Goal: Task Accomplishment & Management: Use online tool/utility

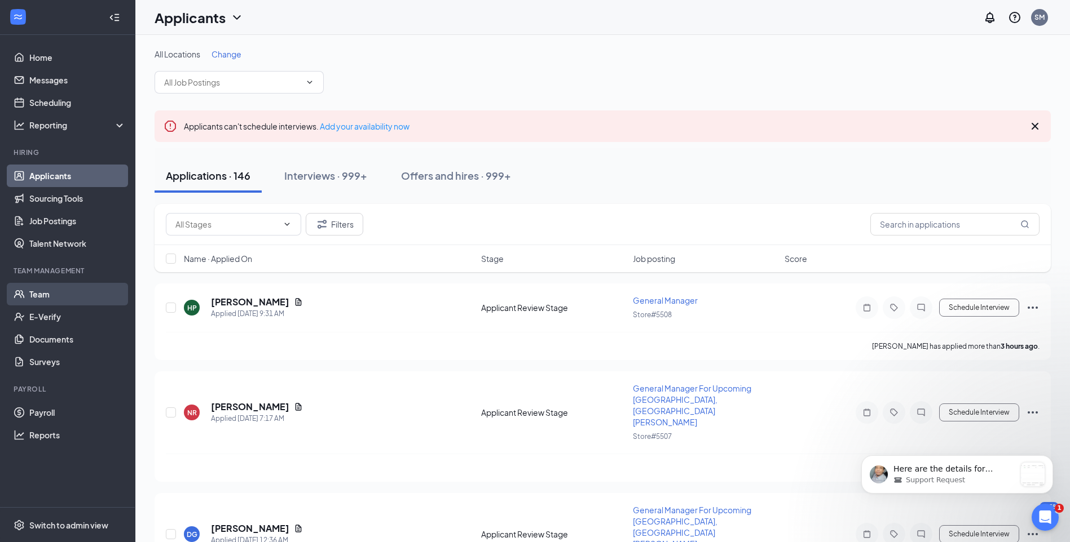
click at [64, 294] on link "Team" at bounding box center [77, 294] width 96 height 23
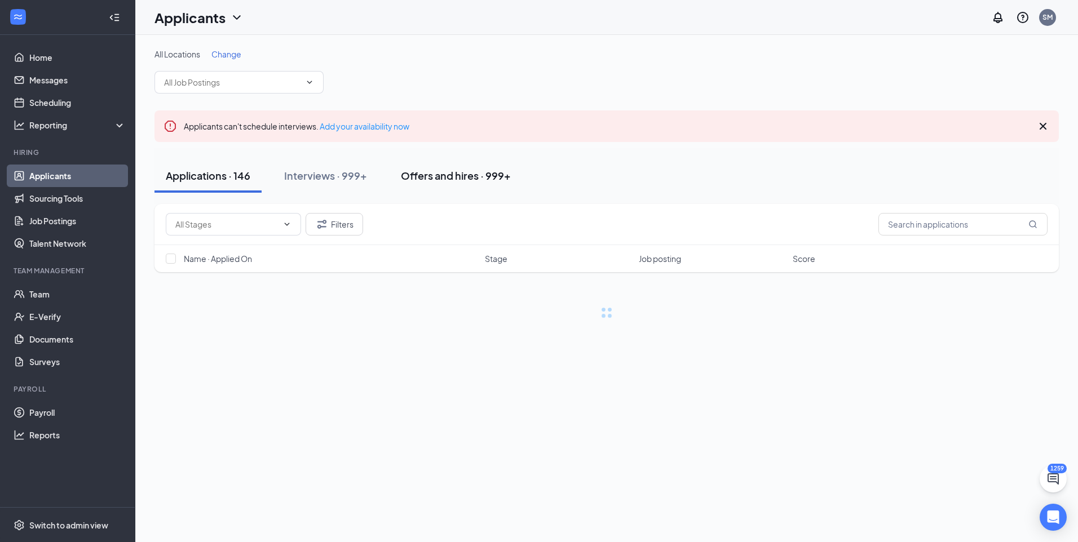
click at [453, 184] on button "Offers and hires · 999+" at bounding box center [456, 176] width 133 height 34
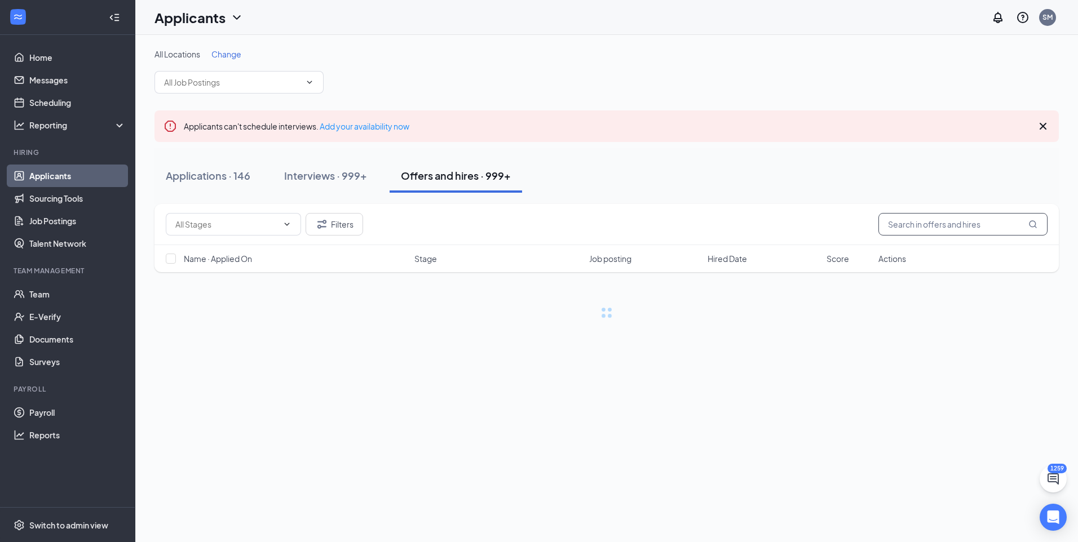
click at [979, 230] on input "text" at bounding box center [963, 224] width 169 height 23
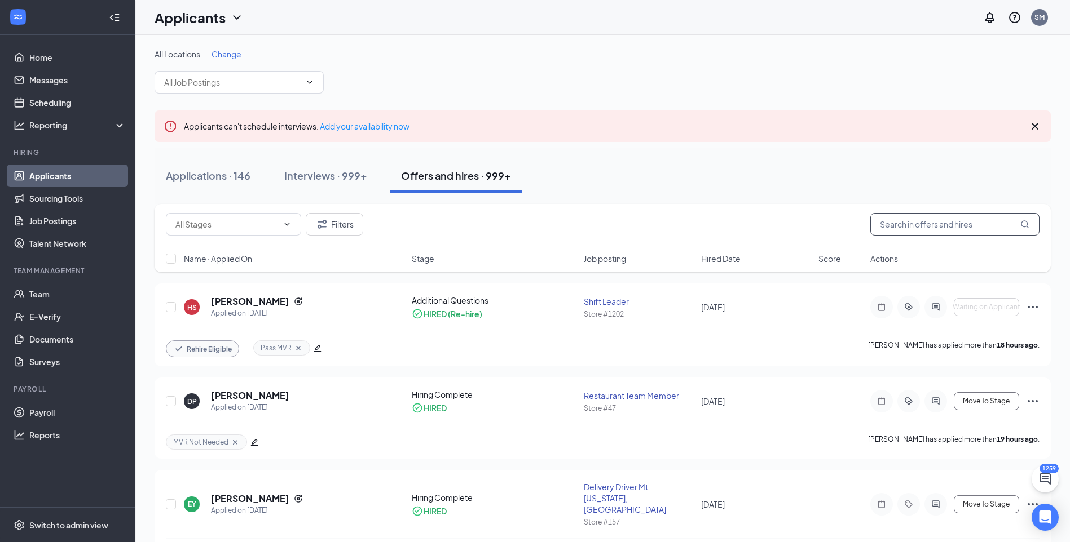
type input "l"
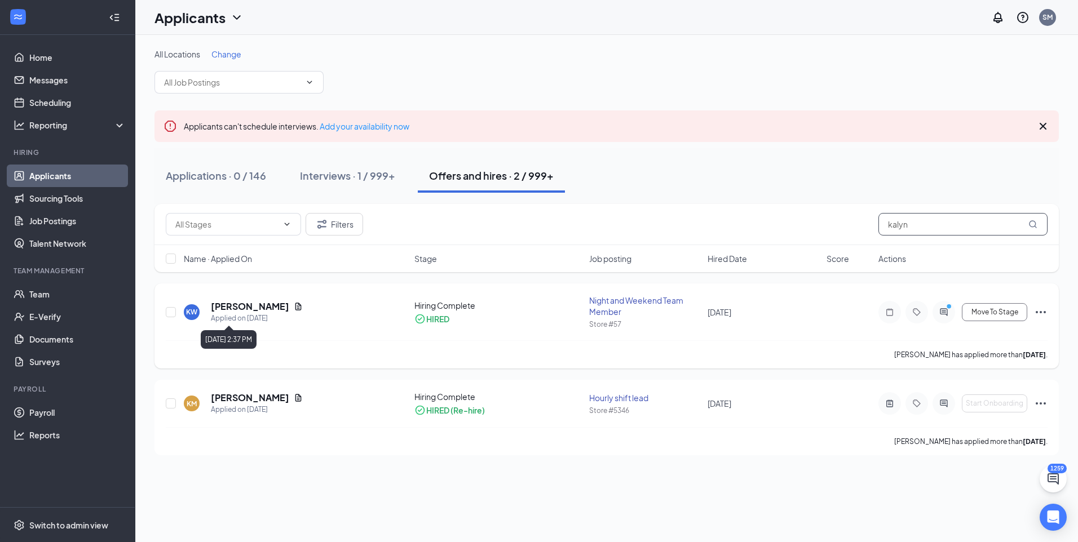
type input "kalyn"
click at [249, 307] on h5 "[PERSON_NAME]" at bounding box center [250, 307] width 78 height 12
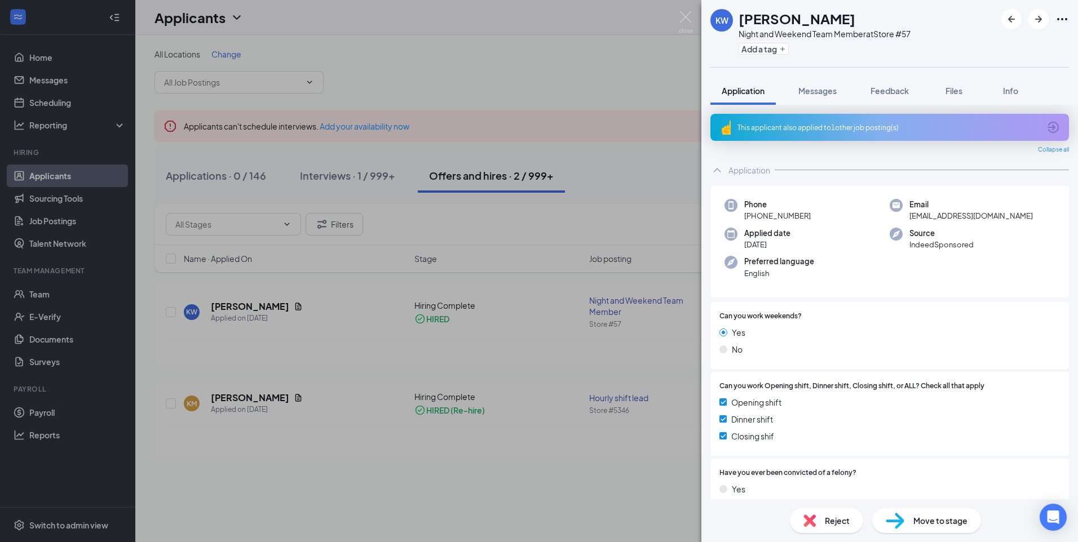
scroll to position [159, 0]
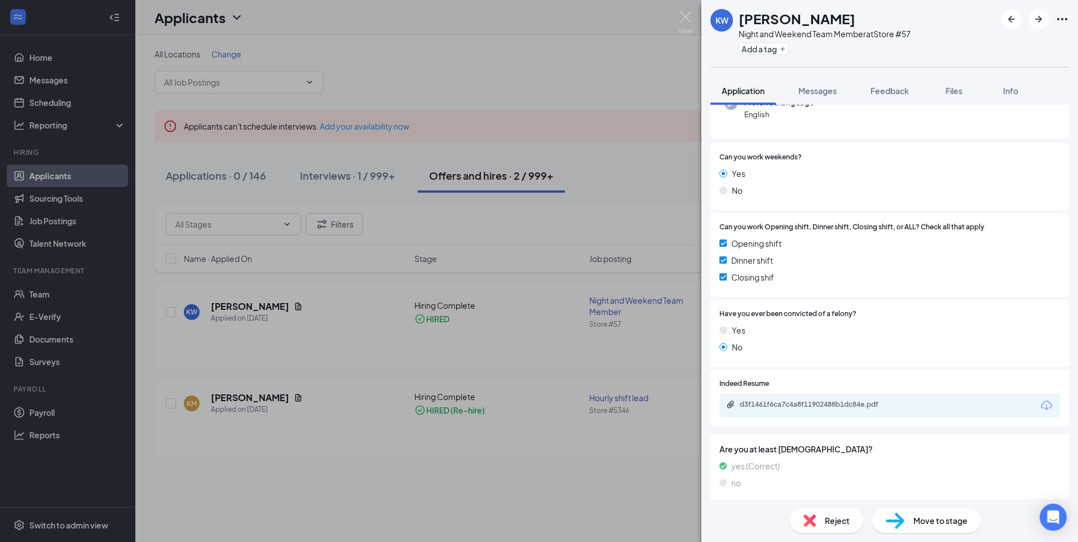
drag, startPoint x: 455, startPoint y: 407, endPoint x: 465, endPoint y: 396, distance: 14.0
click at [455, 407] on div "KW Kalyn Williams Night and Weekend Team Member at Store #57 Add a tag Applicat…" at bounding box center [539, 271] width 1078 height 542
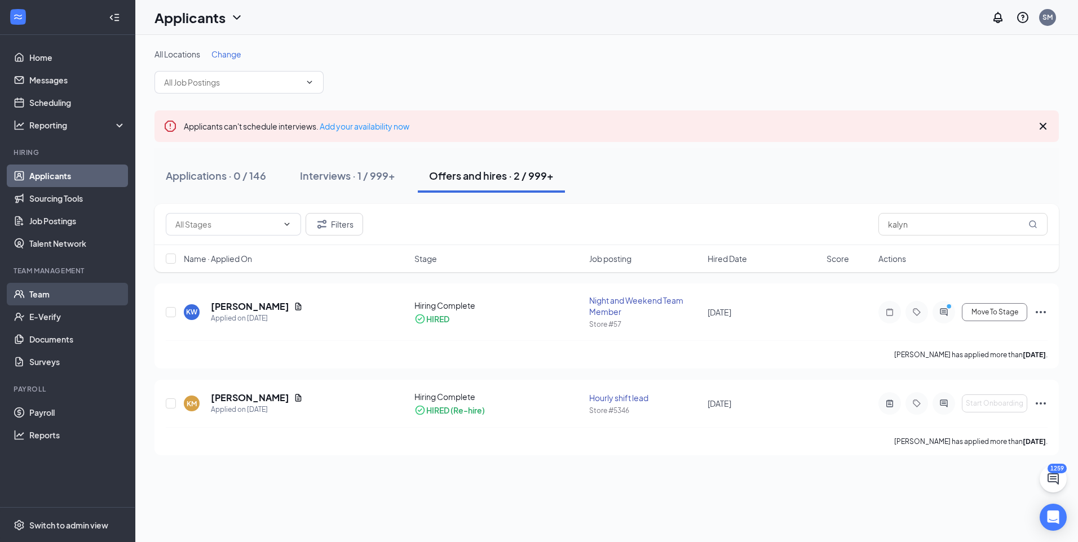
click at [29, 296] on link "Team" at bounding box center [77, 294] width 96 height 23
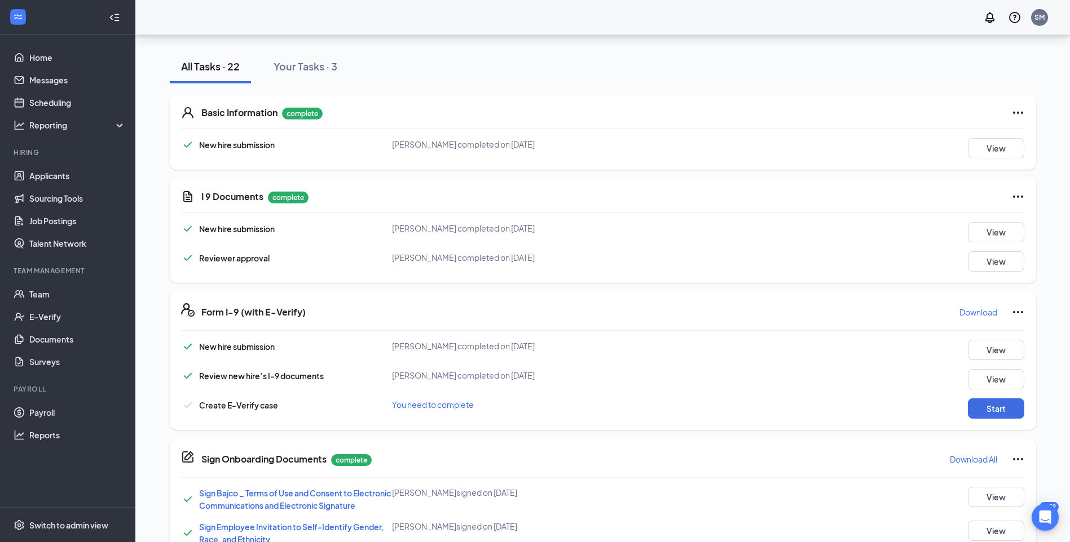
scroll to position [106, 0]
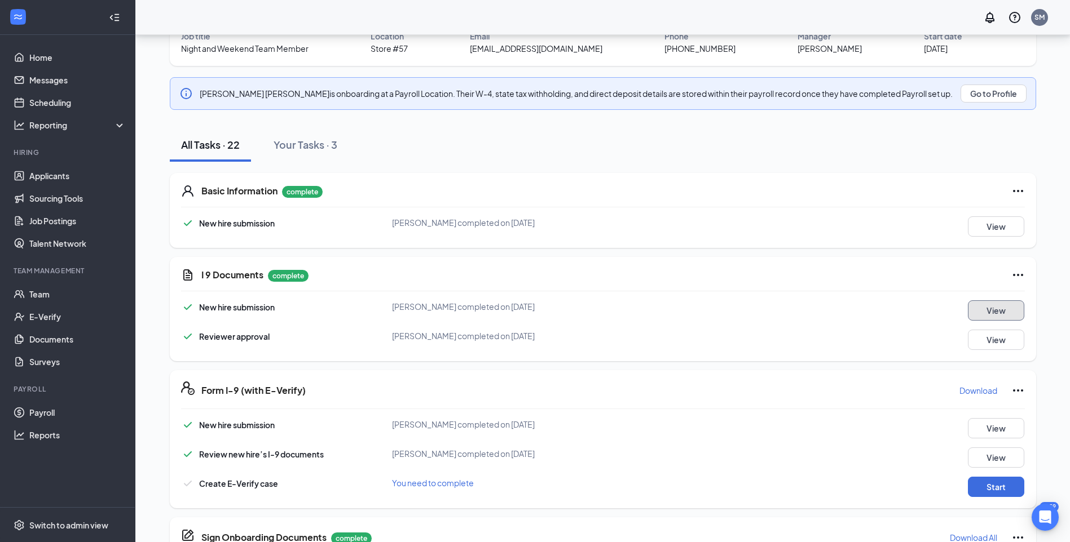
click at [979, 308] on button "View" at bounding box center [996, 311] width 56 height 20
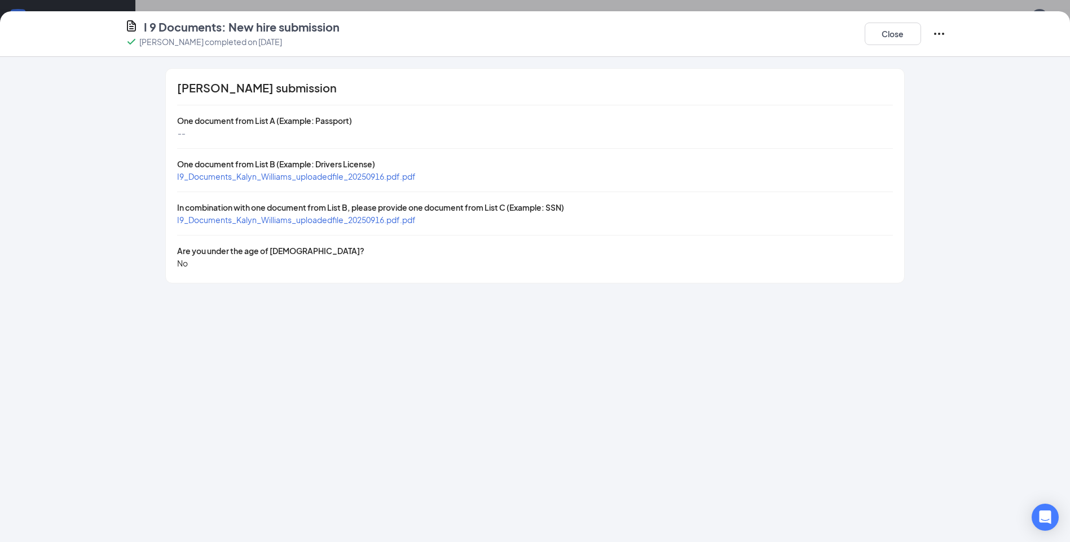
click at [268, 175] on span "I9_Documents_Kalyn_Williams_uploadedfile_20250916.pdf.pdf" at bounding box center [296, 176] width 239 height 10
click at [235, 220] on span "I9_Documents_Kalyn_Williams_uploadedfile_20250916.pdf.pdf" at bounding box center [296, 220] width 239 height 10
click at [912, 29] on button "Close" at bounding box center [892, 34] width 56 height 23
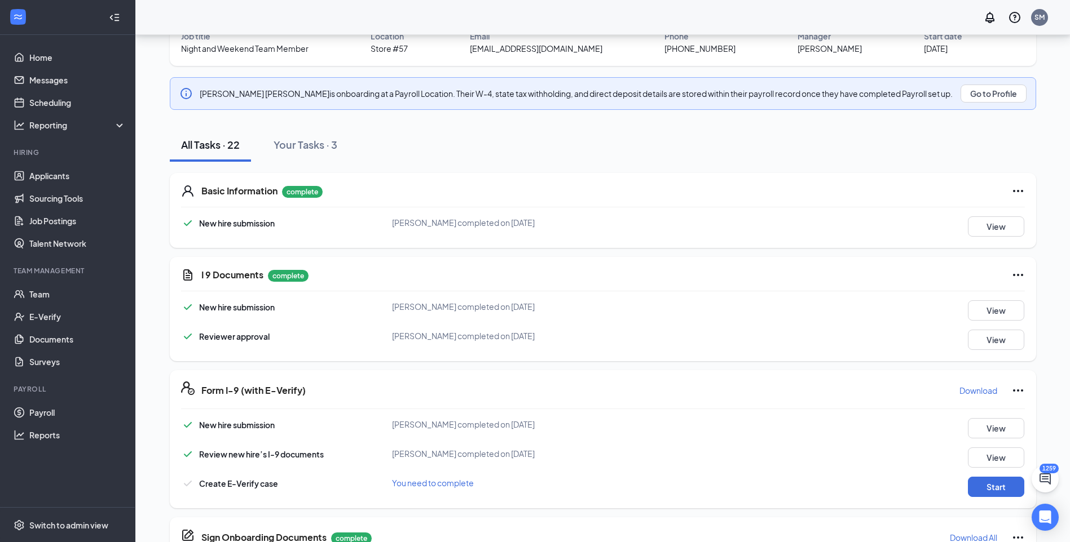
click at [998, 498] on div "Form I-9 (with E-Verify) Download New hire submission Kalyn Williams completed …" at bounding box center [603, 439] width 866 height 138
click at [1002, 489] on button "Start" at bounding box center [996, 487] width 56 height 20
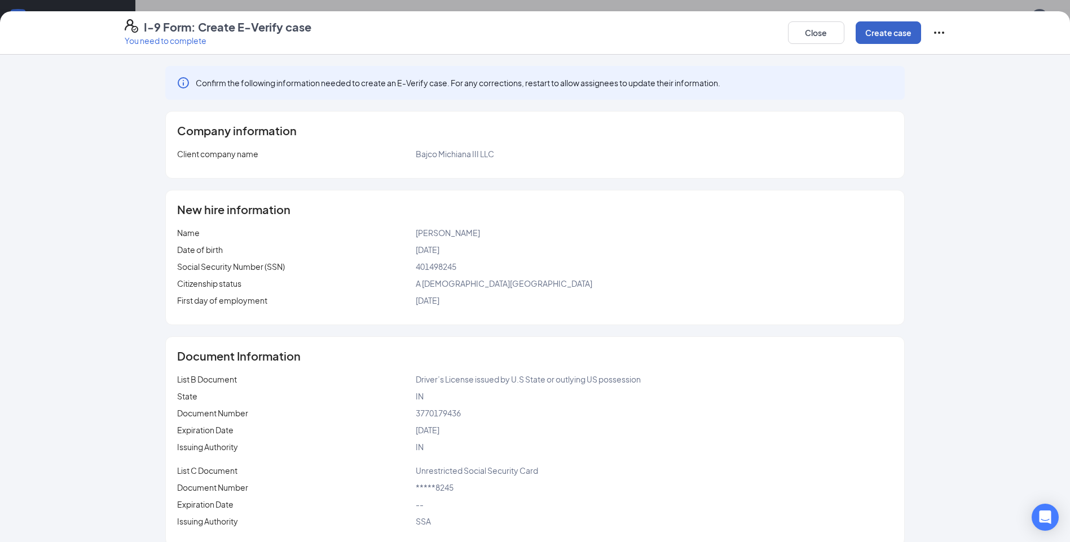
click at [888, 36] on button "Create case" at bounding box center [887, 32] width 65 height 23
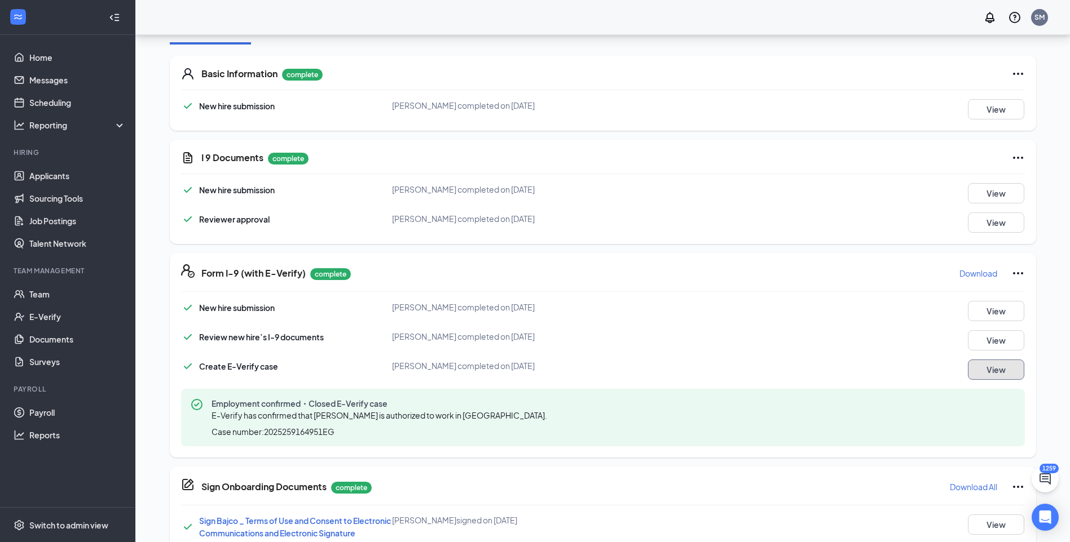
scroll to position [226, 0]
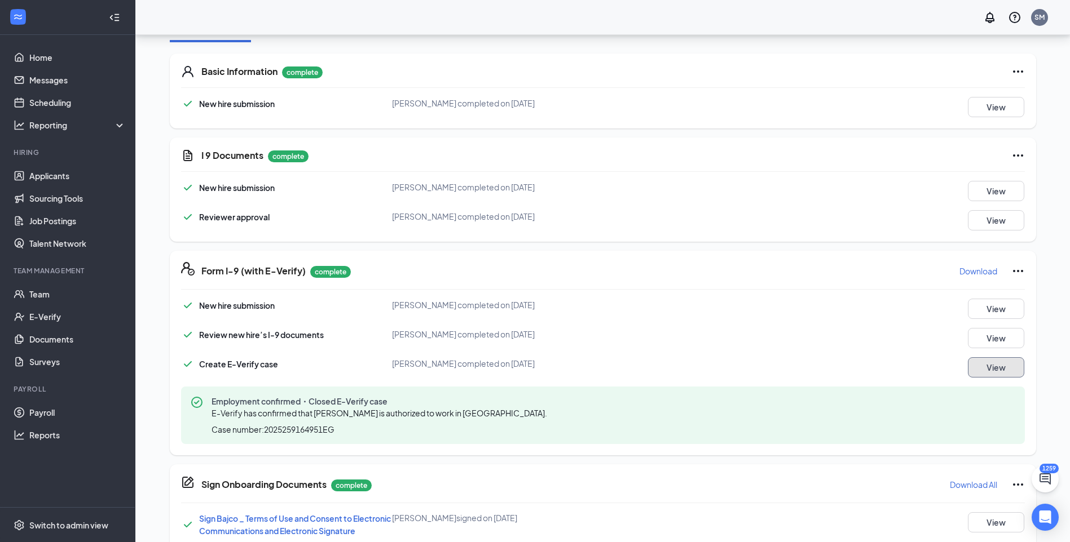
click at [1004, 369] on button "View" at bounding box center [996, 368] width 56 height 20
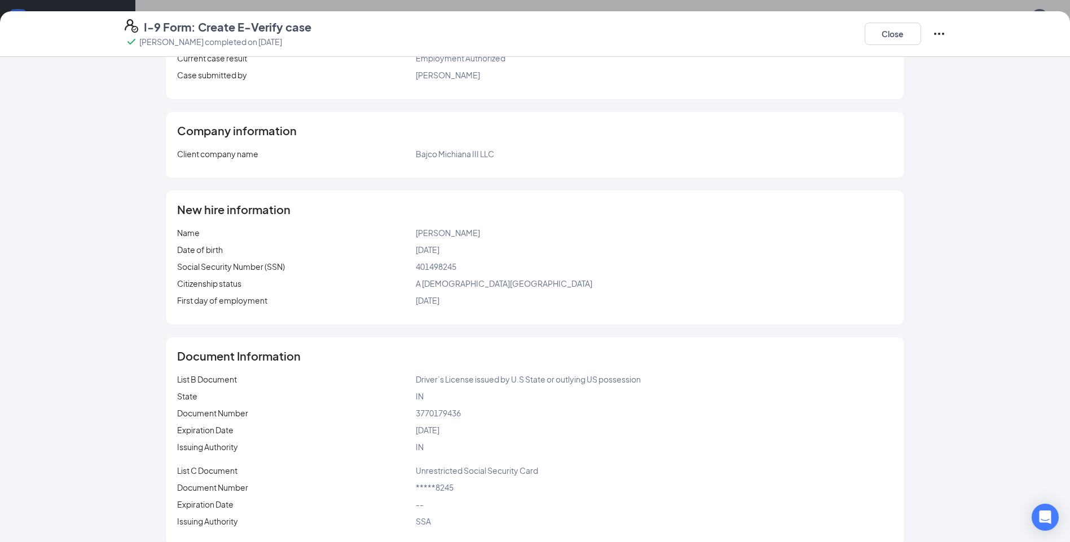
scroll to position [156, 0]
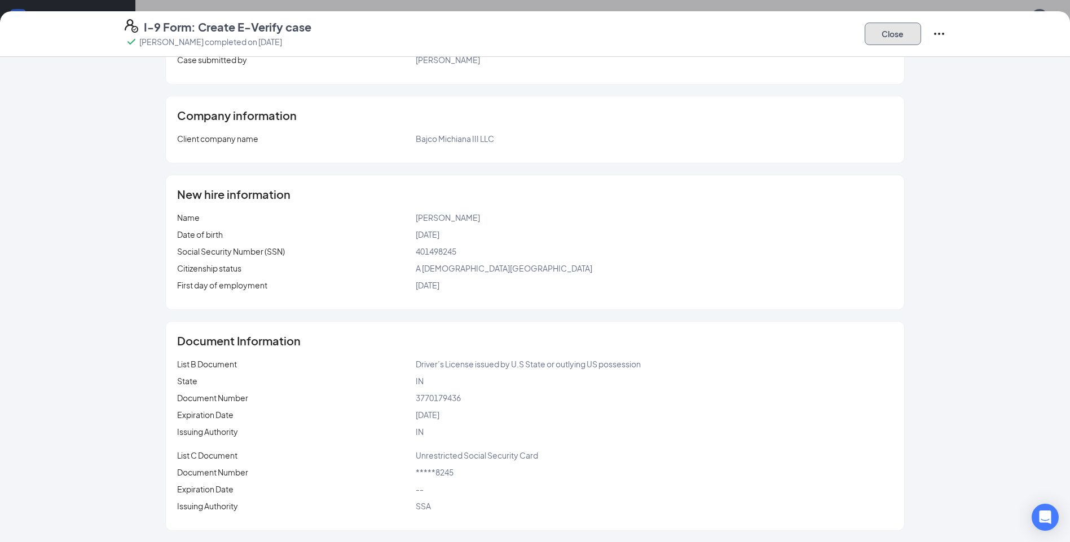
click at [912, 38] on button "Close" at bounding box center [892, 34] width 56 height 23
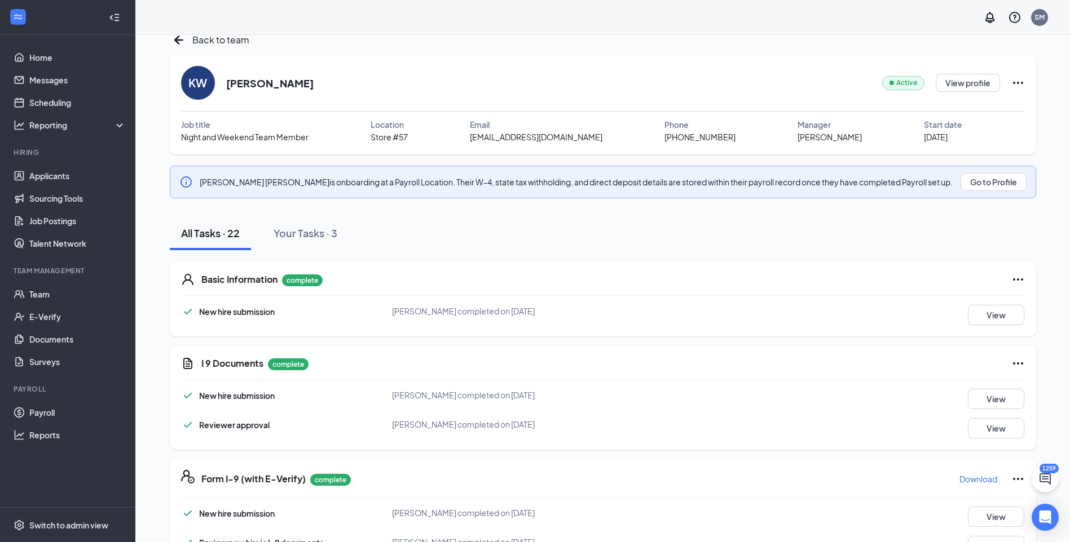
scroll to position [0, 0]
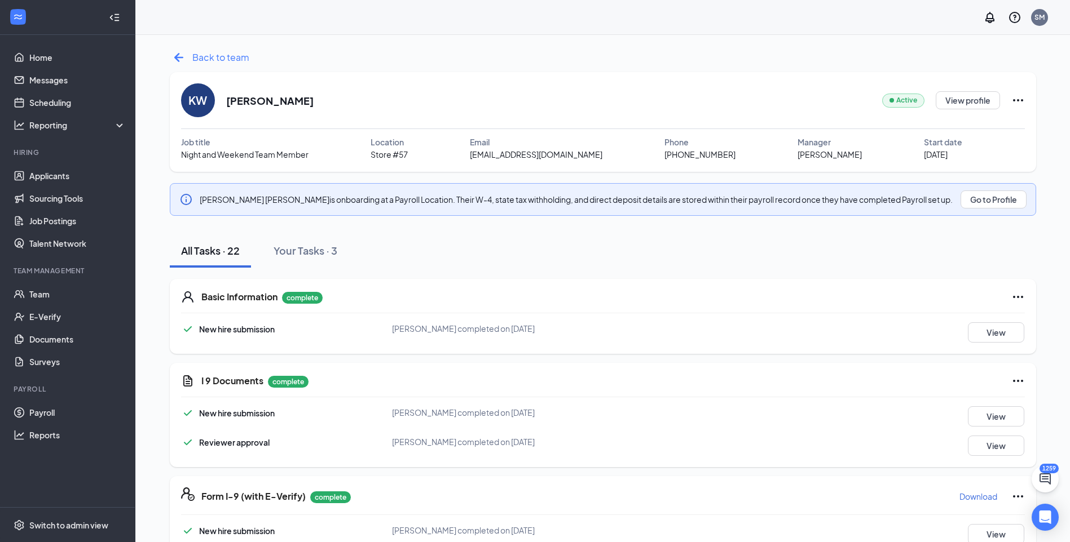
click at [215, 59] on span "Back to team" at bounding box center [220, 57] width 57 height 14
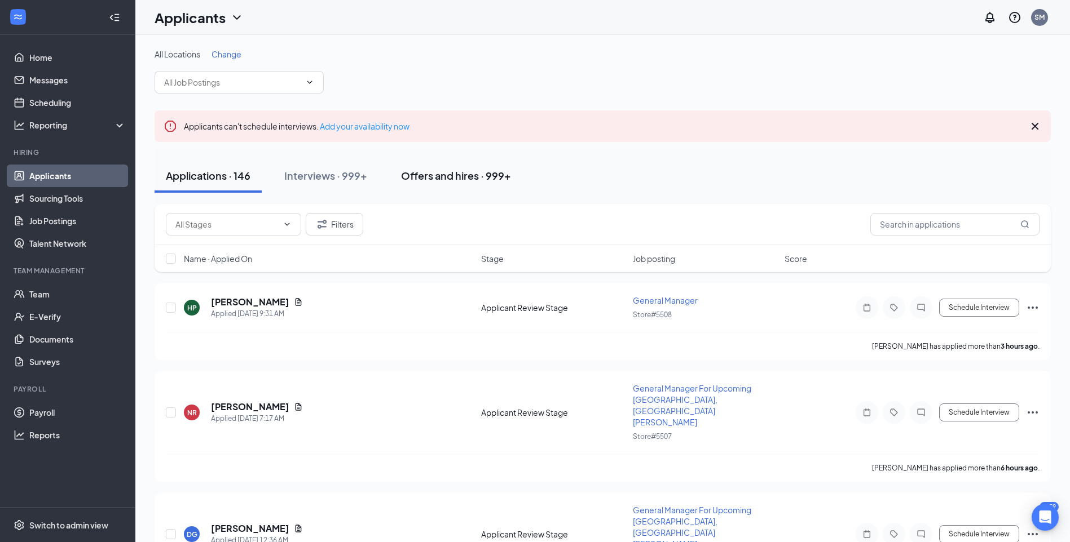
click at [465, 175] on div "Offers and hires · 999+" at bounding box center [456, 176] width 110 height 14
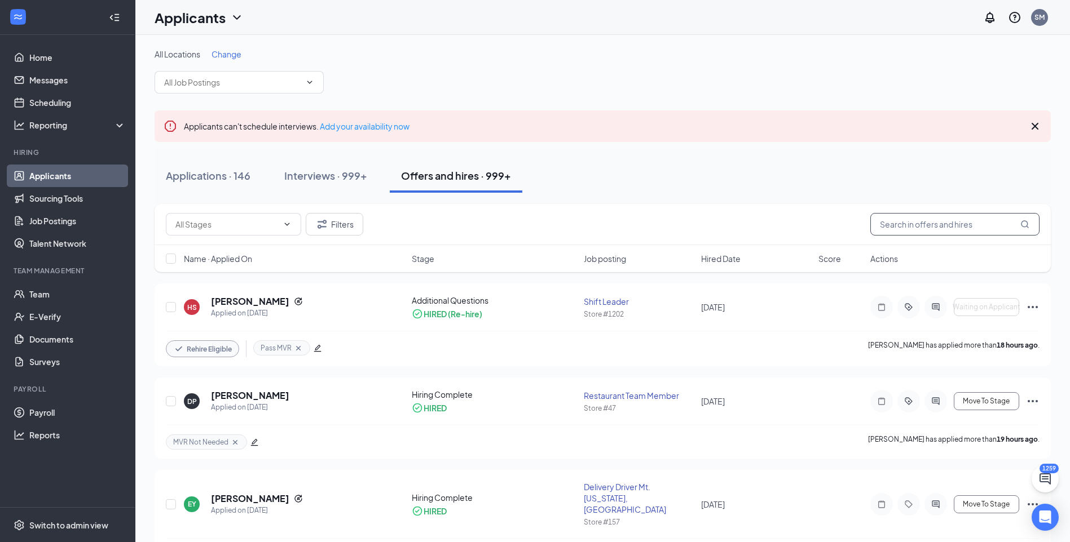
click at [911, 226] on input "text" at bounding box center [954, 224] width 169 height 23
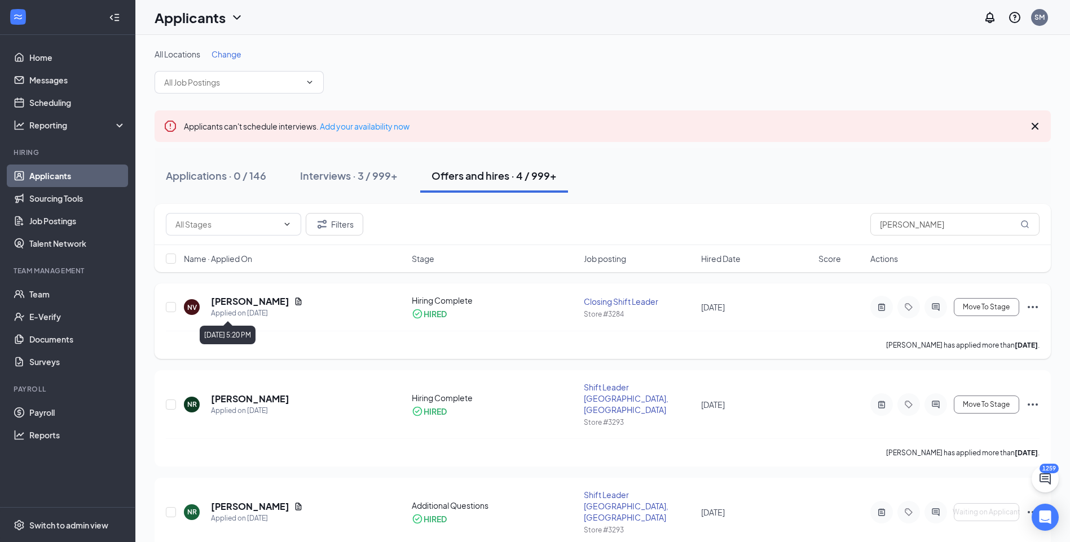
click at [247, 305] on h5 "[PERSON_NAME]" at bounding box center [250, 301] width 78 height 12
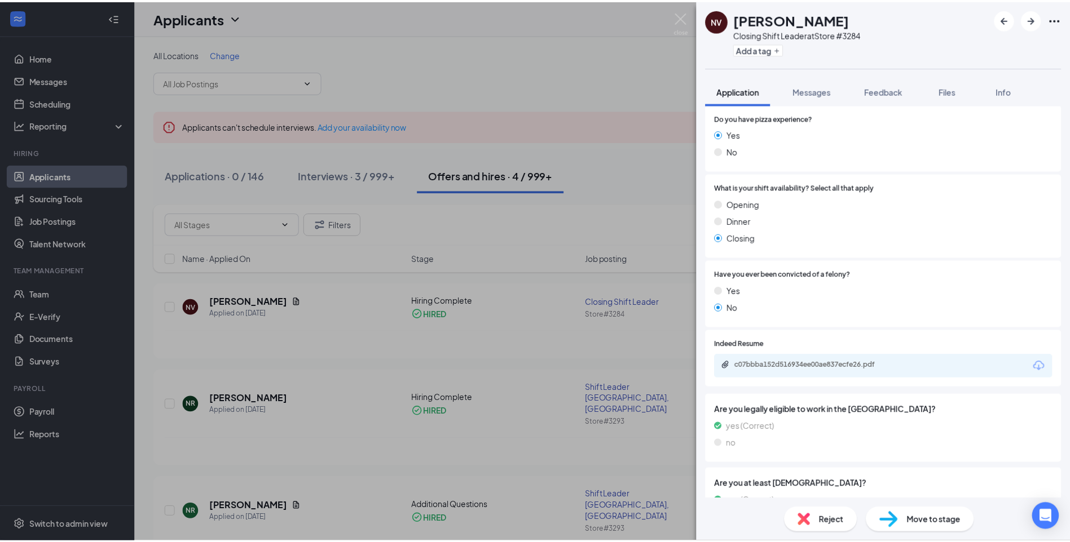
scroll to position [504, 0]
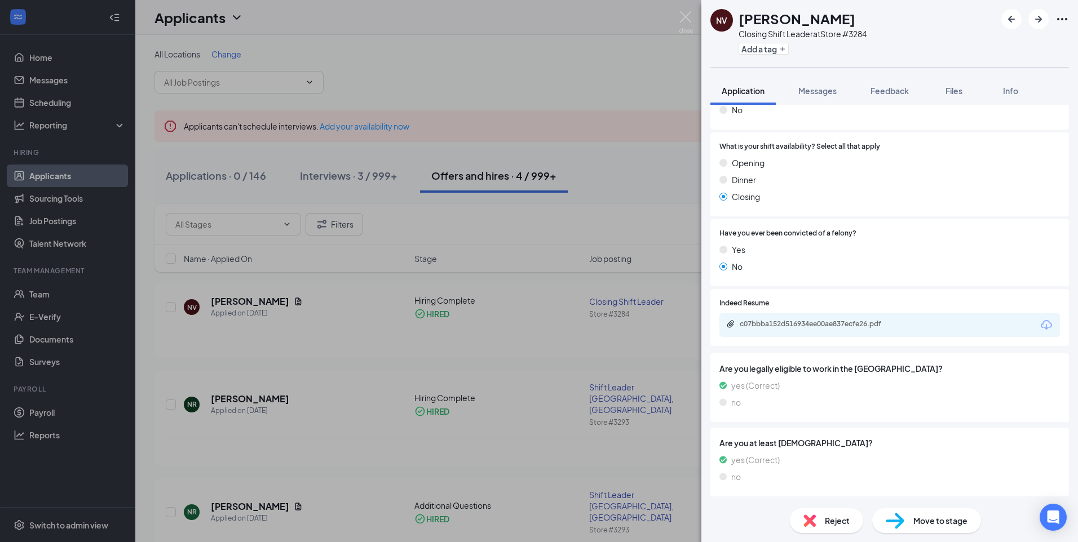
click at [511, 390] on div "NV Natasha Vestal Closing Shift Leader at Store #3284 Add a tag Application Mes…" at bounding box center [539, 271] width 1078 height 542
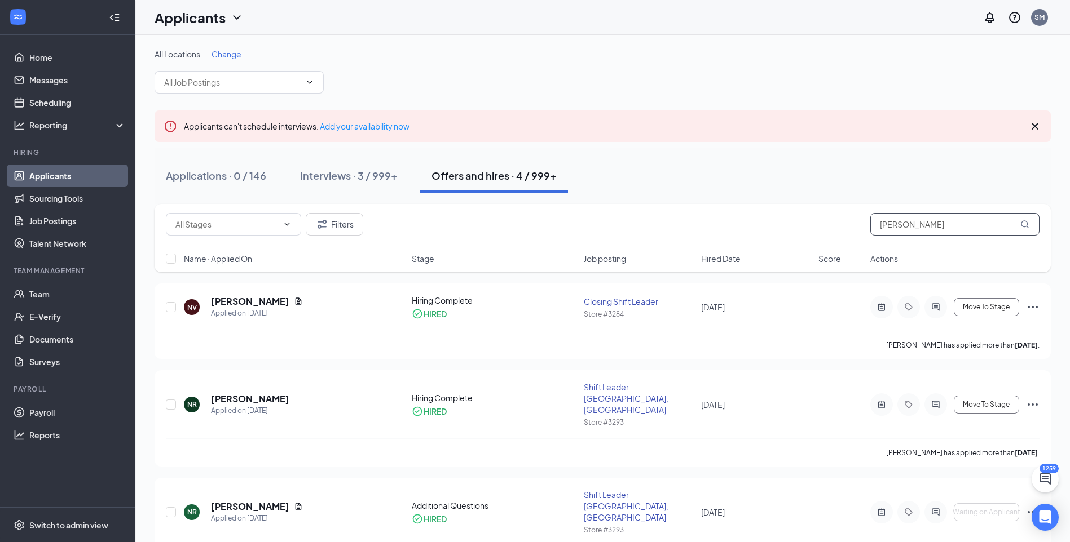
drag, startPoint x: 945, startPoint y: 226, endPoint x: 820, endPoint y: 228, distance: 125.2
click at [820, 228] on div "Filters natasha" at bounding box center [603, 224] width 874 height 23
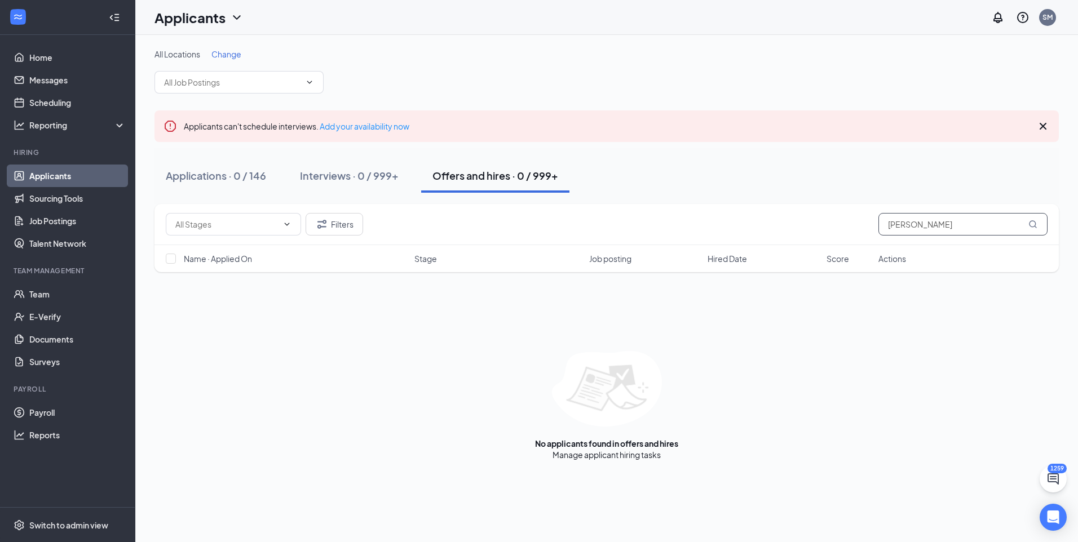
drag, startPoint x: 943, startPoint y: 227, endPoint x: 822, endPoint y: 226, distance: 121.8
click at [822, 226] on div "Filters chloe ch" at bounding box center [607, 224] width 882 height 23
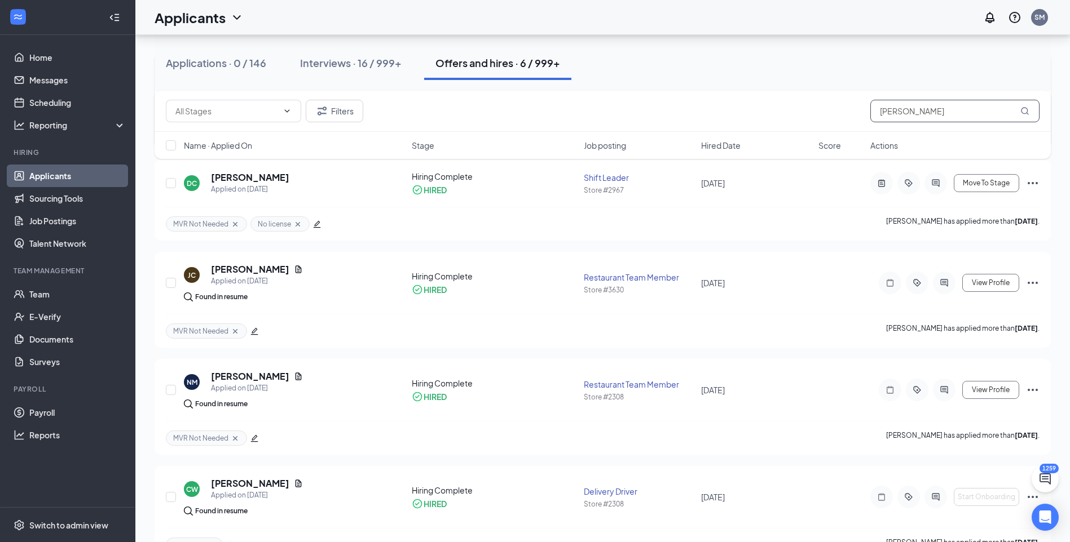
scroll to position [372, 0]
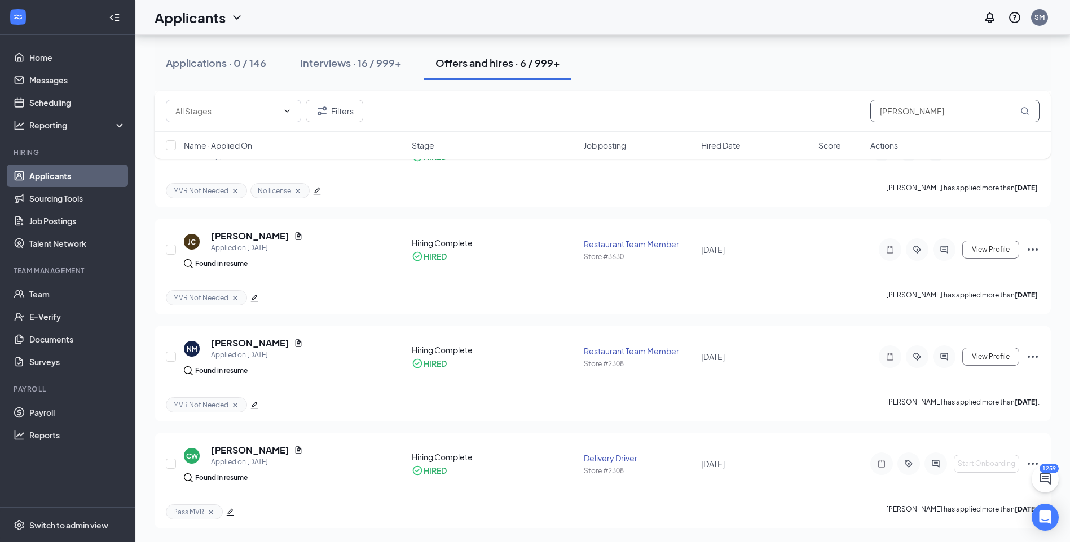
drag, startPoint x: 959, startPoint y: 117, endPoint x: 871, endPoint y: 116, distance: 88.0
click at [871, 116] on input "chambers" at bounding box center [954, 111] width 169 height 23
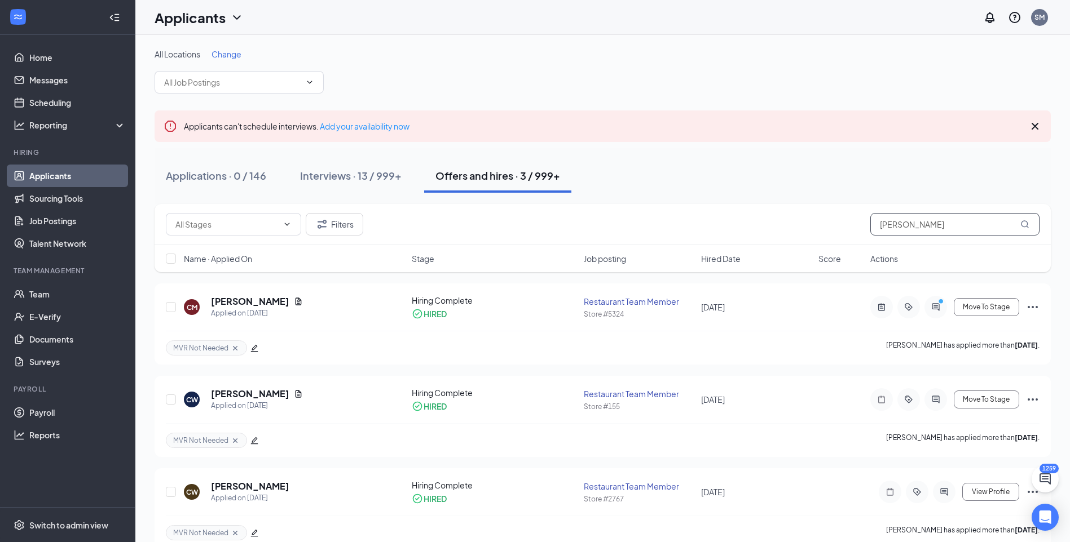
drag, startPoint x: 943, startPoint y: 235, endPoint x: 844, endPoint y: 236, distance: 99.3
click at [844, 236] on div "Filters chloe" at bounding box center [603, 224] width 896 height 41
type input "kathryn"
click at [282, 306] on h5 "[PERSON_NAME]" at bounding box center [250, 301] width 78 height 12
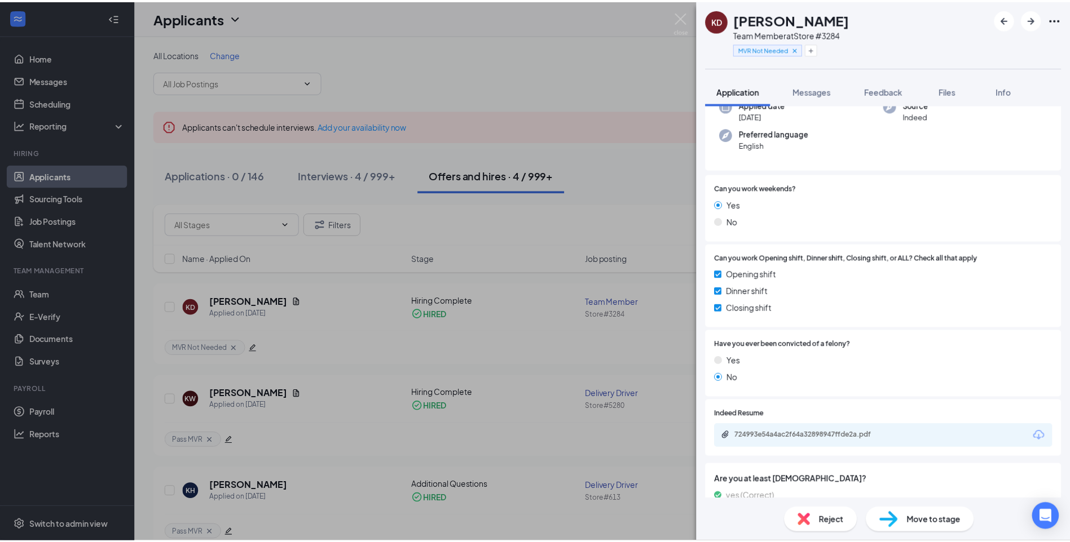
scroll to position [113, 0]
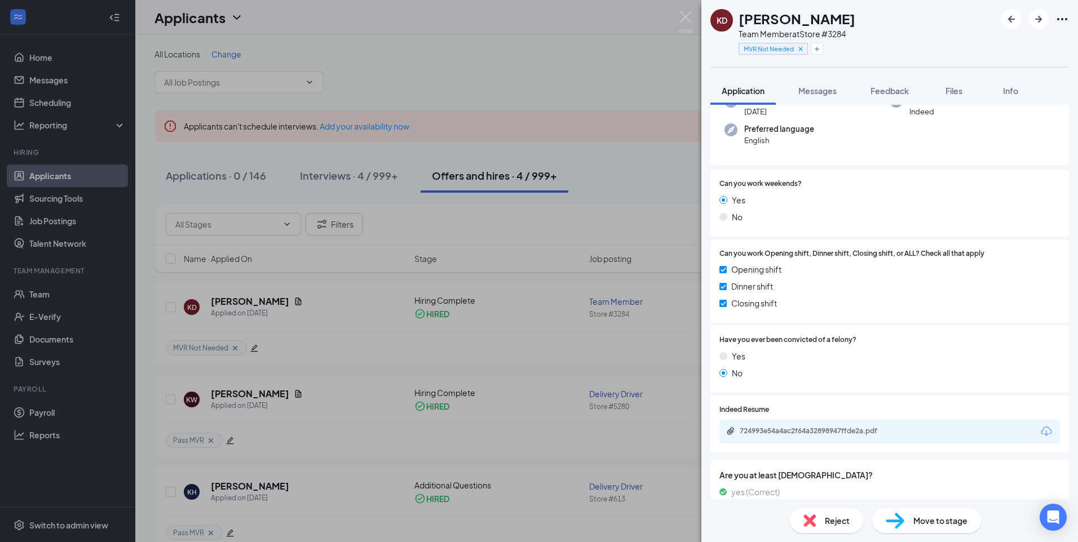
drag, startPoint x: 484, startPoint y: 366, endPoint x: 487, endPoint y: 356, distance: 10.0
click at [484, 366] on div "KD Kathryn Dawidowicz Team Member at Store #3284 MVR Not Needed Application Mes…" at bounding box center [539, 271] width 1078 height 542
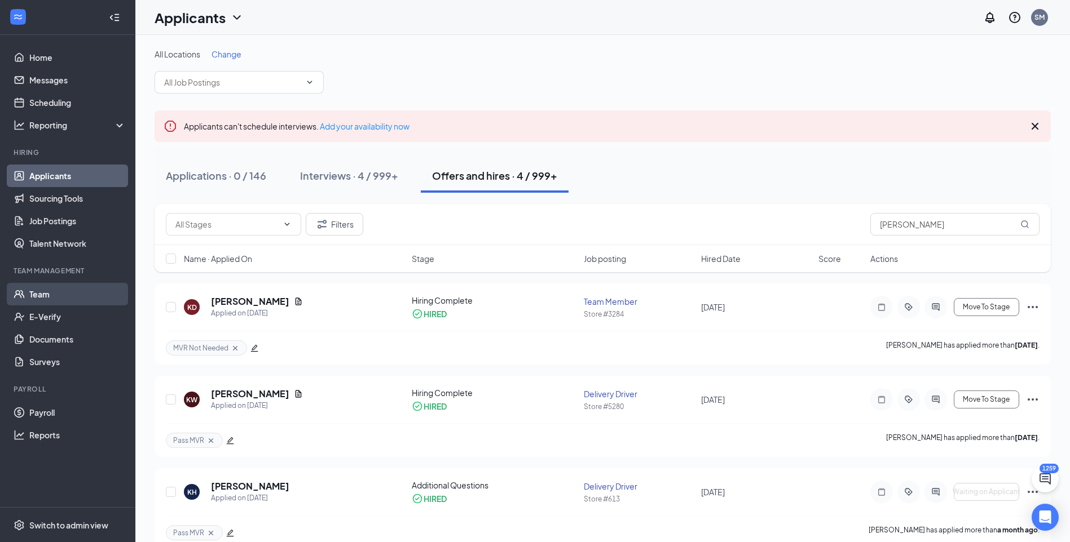
click at [46, 299] on link "Team" at bounding box center [77, 294] width 96 height 23
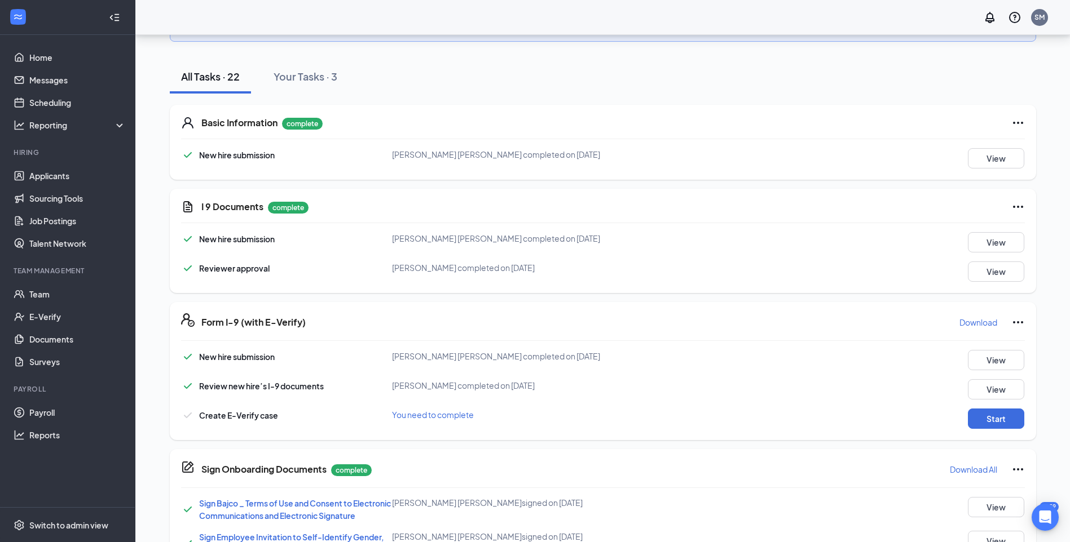
scroll to position [162, 0]
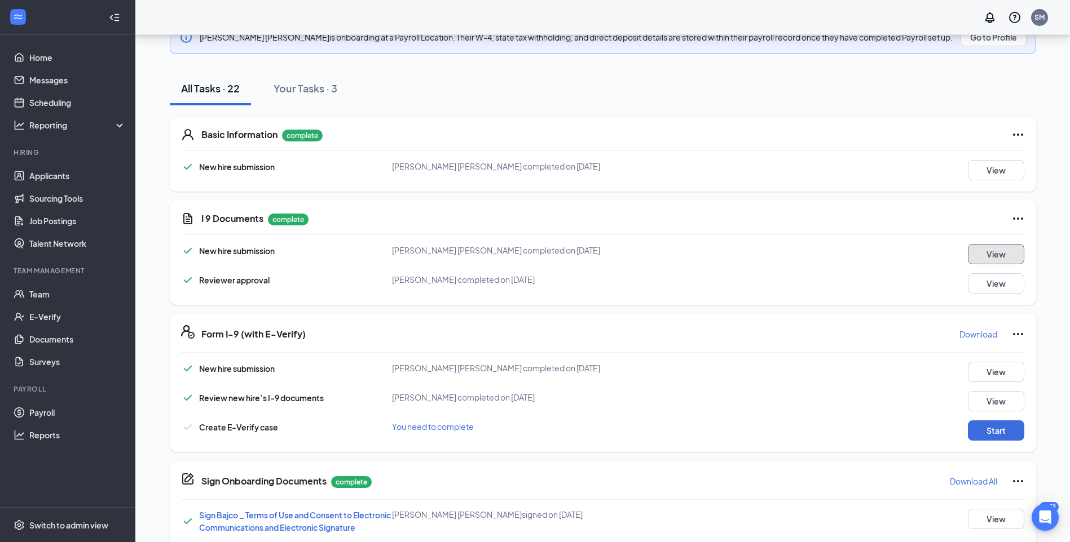
click at [992, 249] on button "View" at bounding box center [996, 254] width 56 height 20
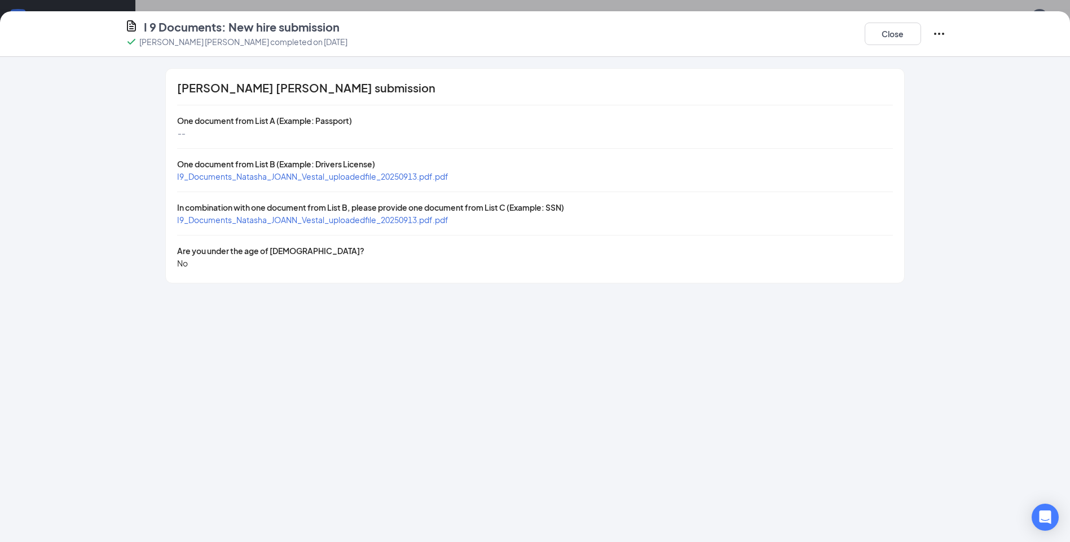
click at [323, 179] on span "I9_Documents_Natasha_JOANN_Vestal_uploadedfile_20250913.pdf.pdf" at bounding box center [312, 176] width 271 height 10
click at [385, 224] on span "I9_Documents_Natasha_JOANN_Vestal_uploadedfile_20250913.pdf.pdf" at bounding box center [312, 220] width 271 height 10
click at [896, 45] on button "Close" at bounding box center [892, 34] width 56 height 23
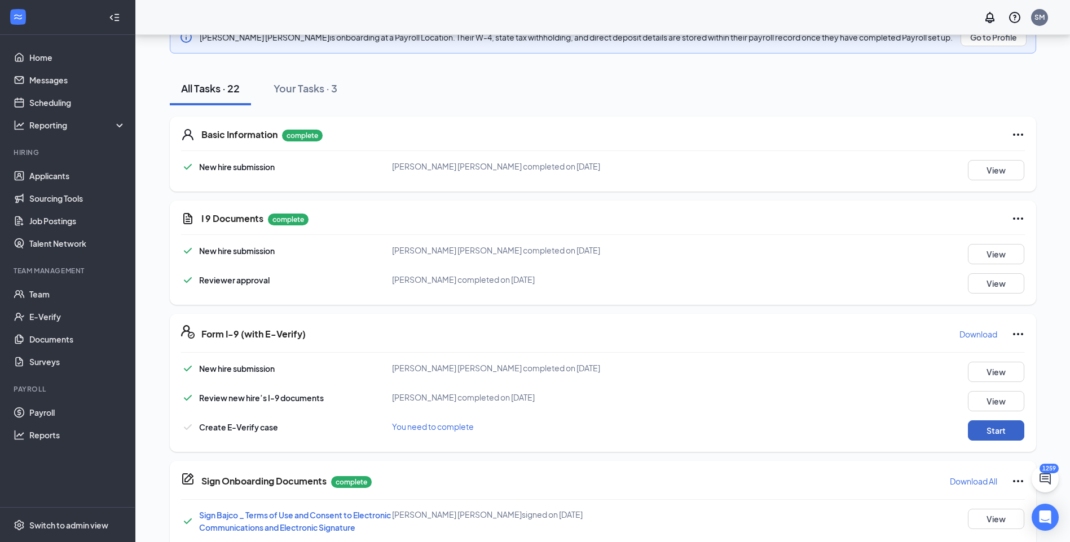
click at [1005, 439] on button "Start" at bounding box center [996, 431] width 56 height 20
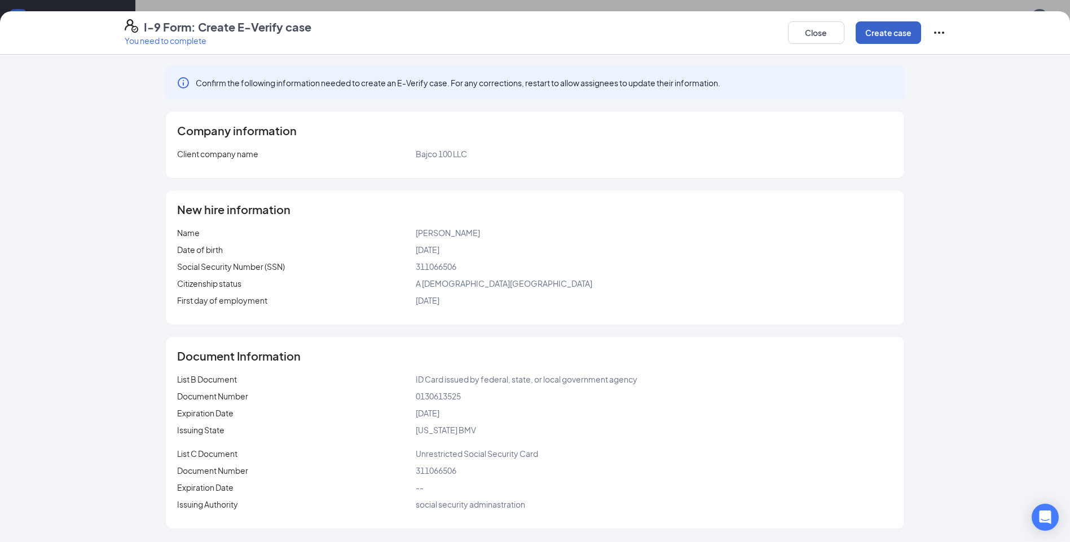
click at [886, 31] on button "Create case" at bounding box center [887, 32] width 65 height 23
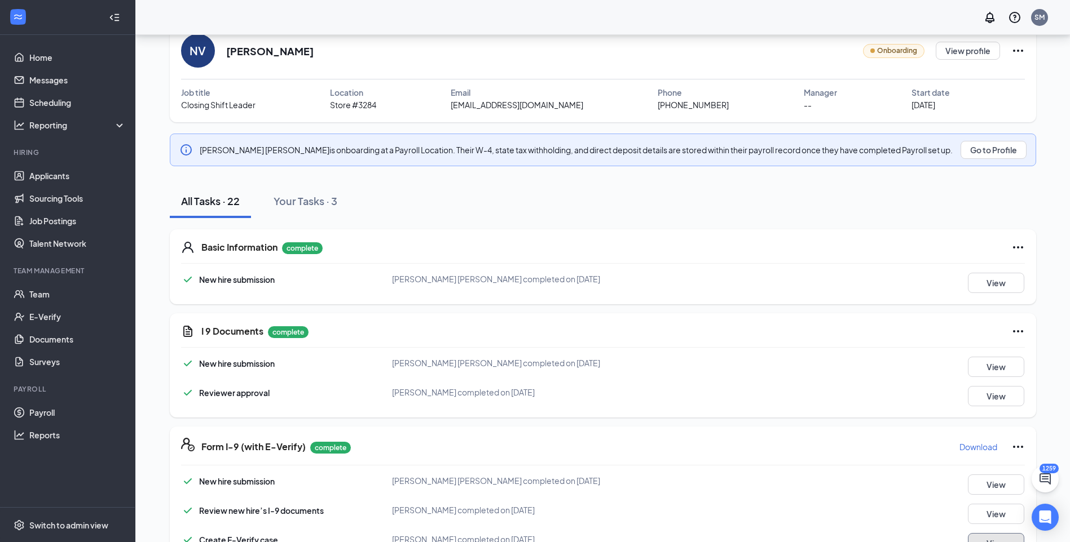
scroll to position [0, 0]
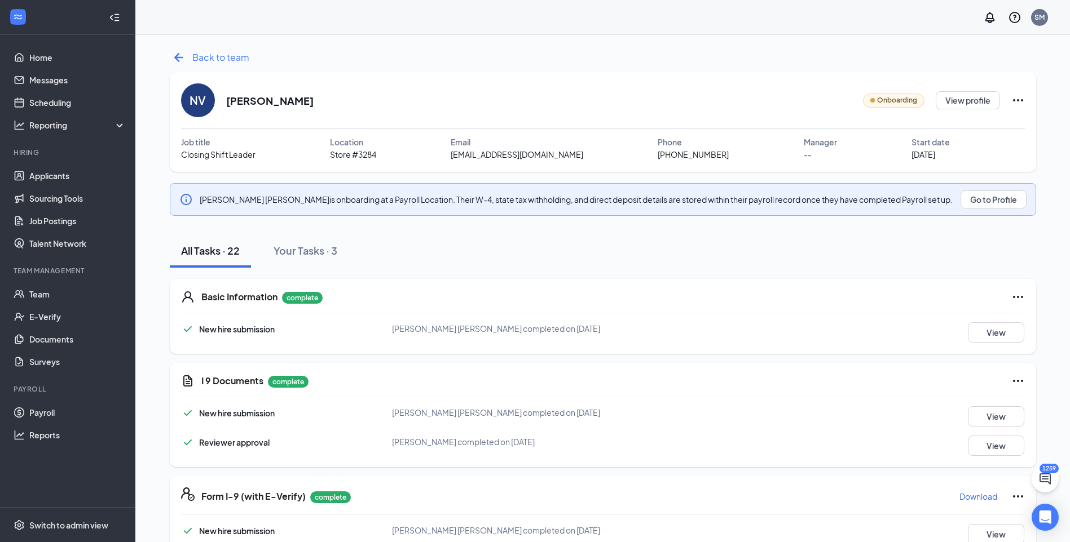
click at [208, 58] on span "Back to team" at bounding box center [220, 57] width 57 height 14
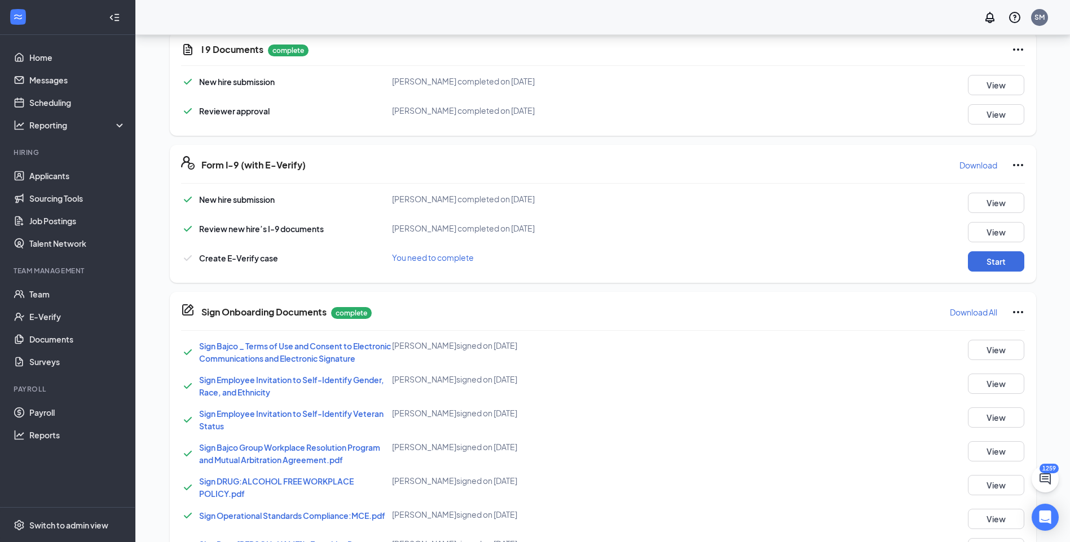
scroll to position [219, 0]
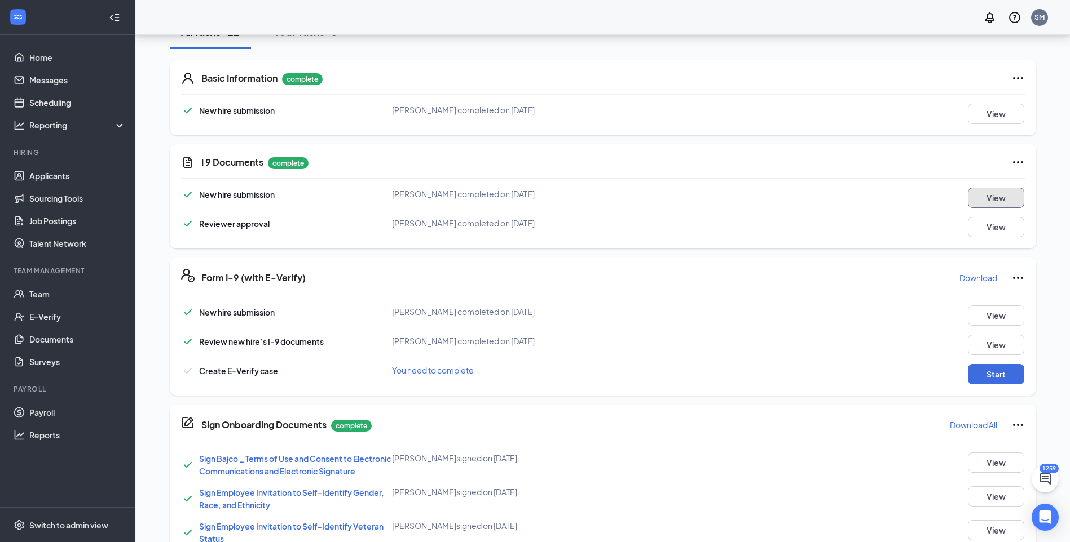
click at [992, 201] on button "View" at bounding box center [996, 198] width 56 height 20
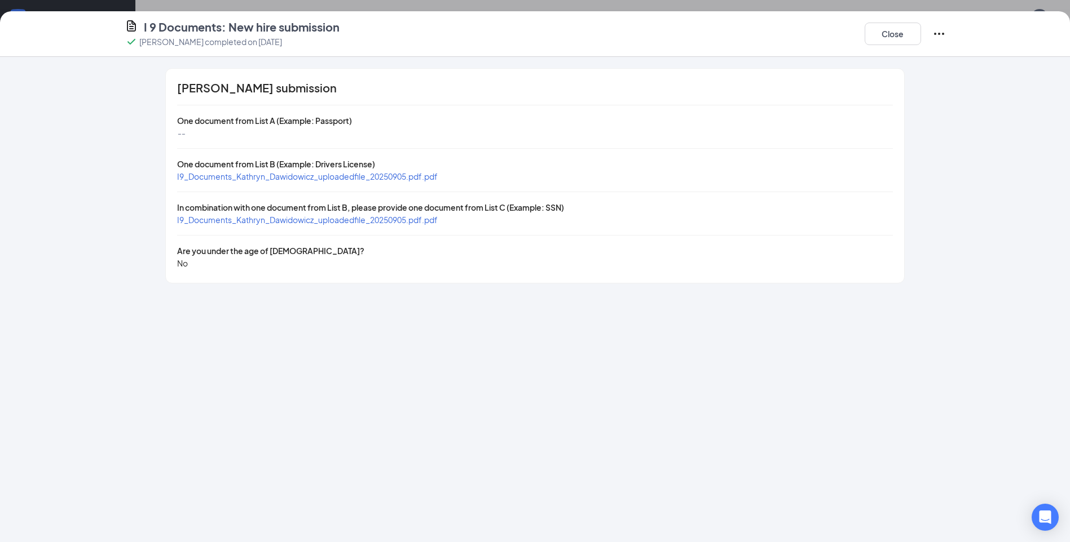
click at [270, 181] on span "I9_Documents_Kathryn_Dawidowicz_uploadedfile_20250905.pdf.pdf" at bounding box center [307, 176] width 261 height 10
click at [290, 220] on span "I9_Documents_Kathryn_Dawidowicz_uploadedfile_20250905.pdf.pdf" at bounding box center [307, 220] width 261 height 10
click at [894, 36] on button "Close" at bounding box center [892, 34] width 56 height 23
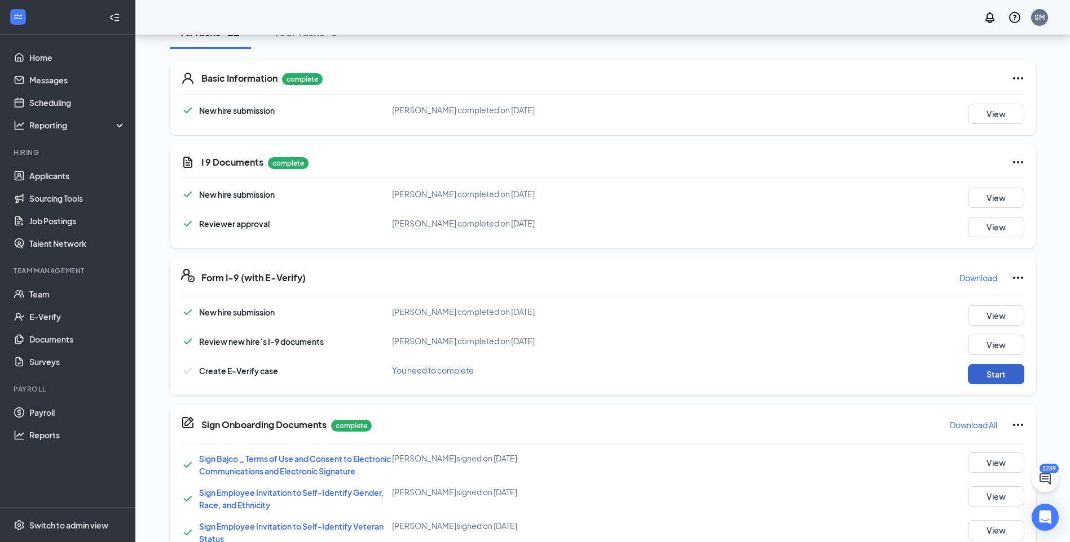
click at [981, 365] on button "Start" at bounding box center [996, 374] width 56 height 20
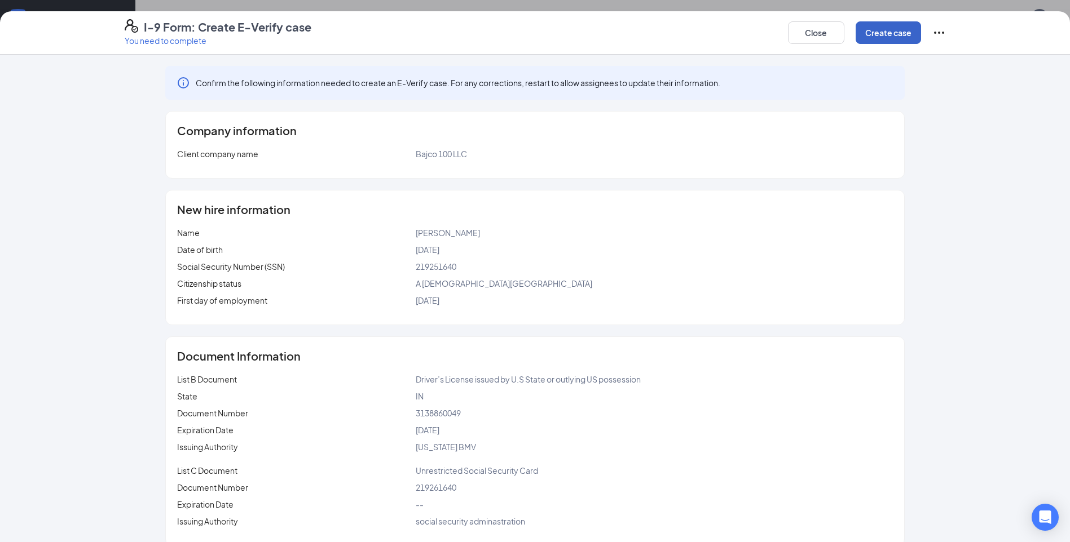
click at [880, 36] on button "Create case" at bounding box center [887, 32] width 65 height 23
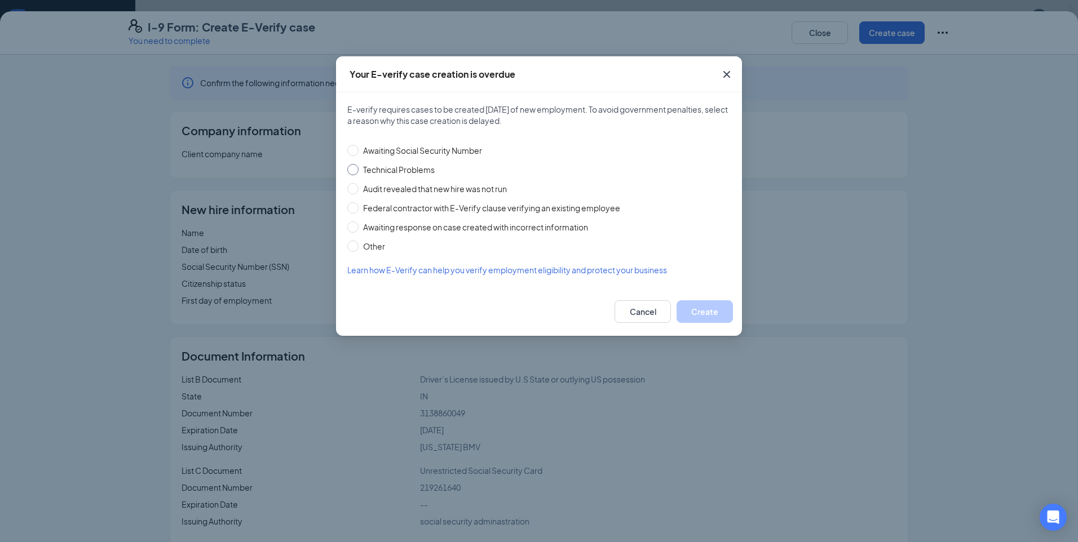
click at [427, 171] on span "Technical Problems" at bounding box center [399, 170] width 81 height 12
click at [359, 171] on input "Technical Problems" at bounding box center [352, 169] width 11 height 11
radio input "true"
click at [717, 307] on button "Create" at bounding box center [705, 312] width 56 height 23
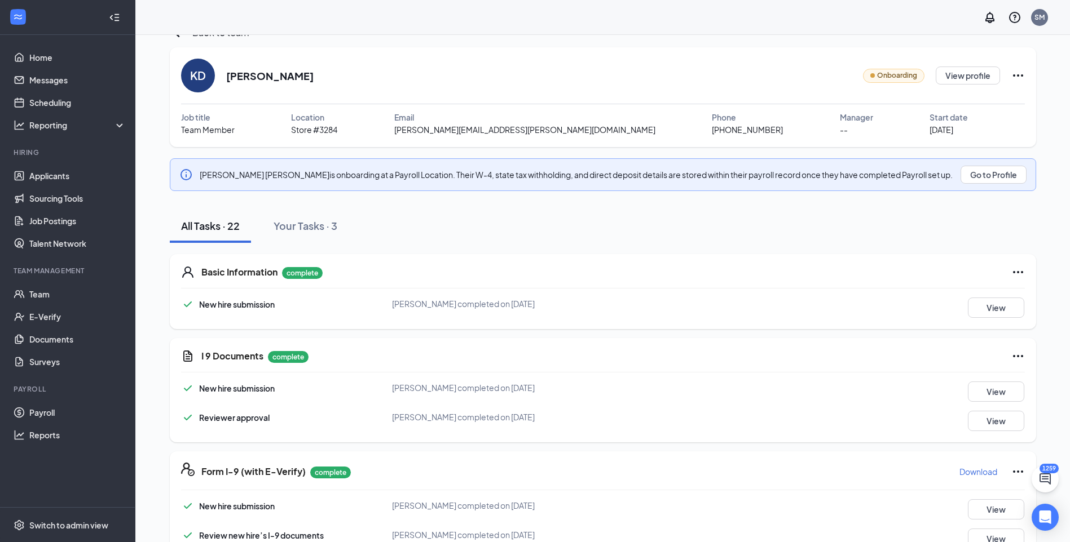
scroll to position [0, 0]
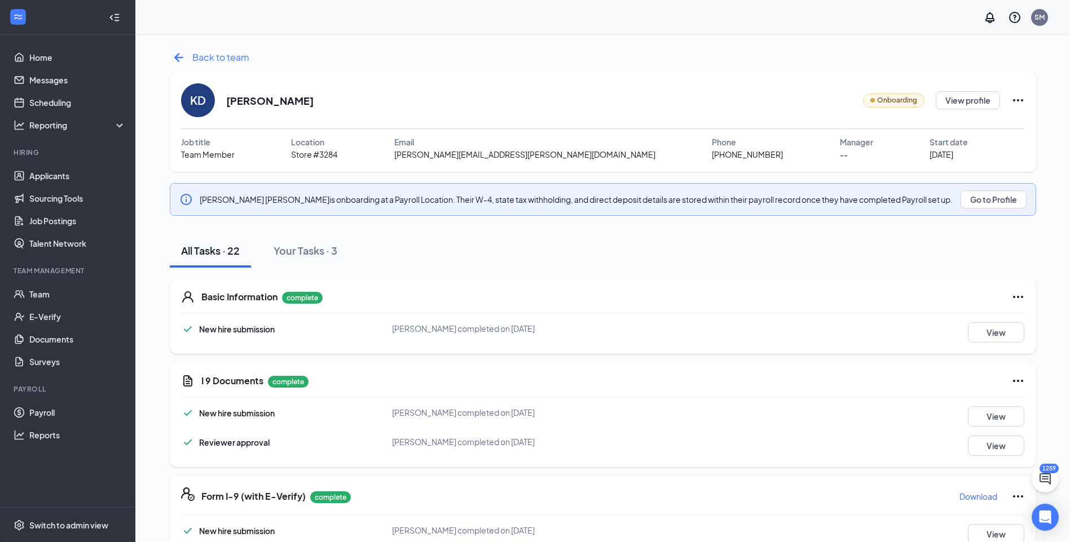
click at [242, 59] on span "Back to team" at bounding box center [220, 57] width 57 height 14
